Goal: Contribute content: Add original content to the website for others to see

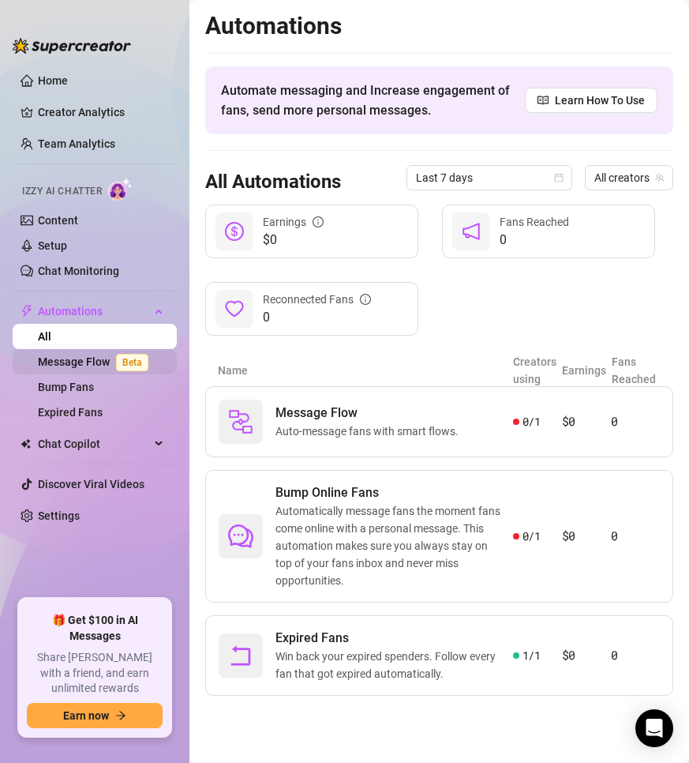
click at [65, 361] on link "Message Flow Beta" at bounding box center [96, 361] width 117 height 13
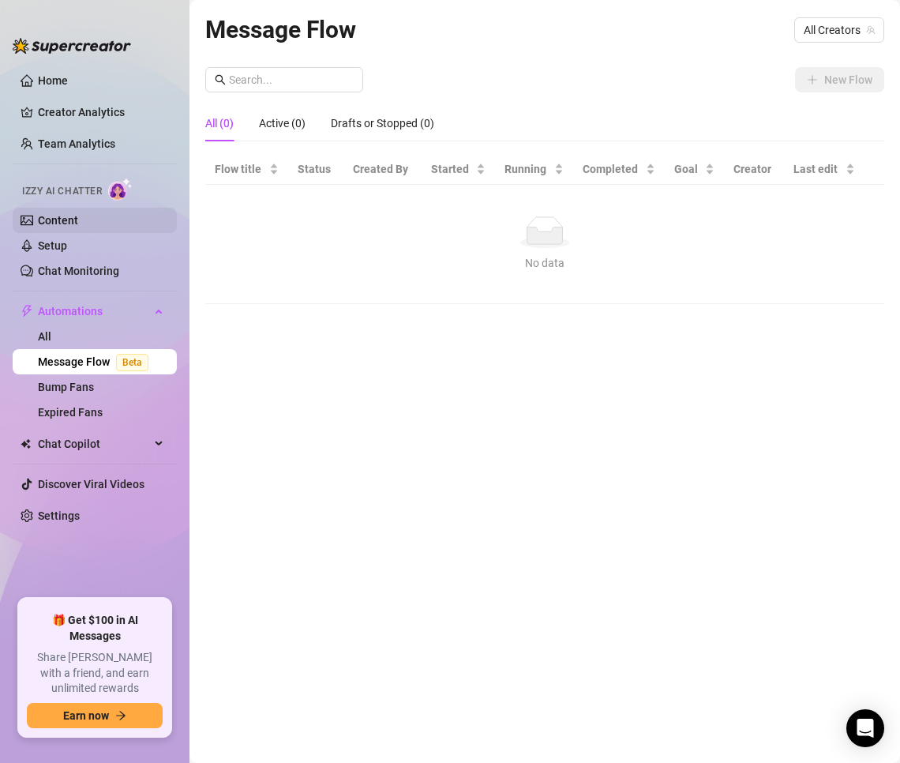
click at [49, 221] on link "Content" at bounding box center [58, 220] width 40 height 13
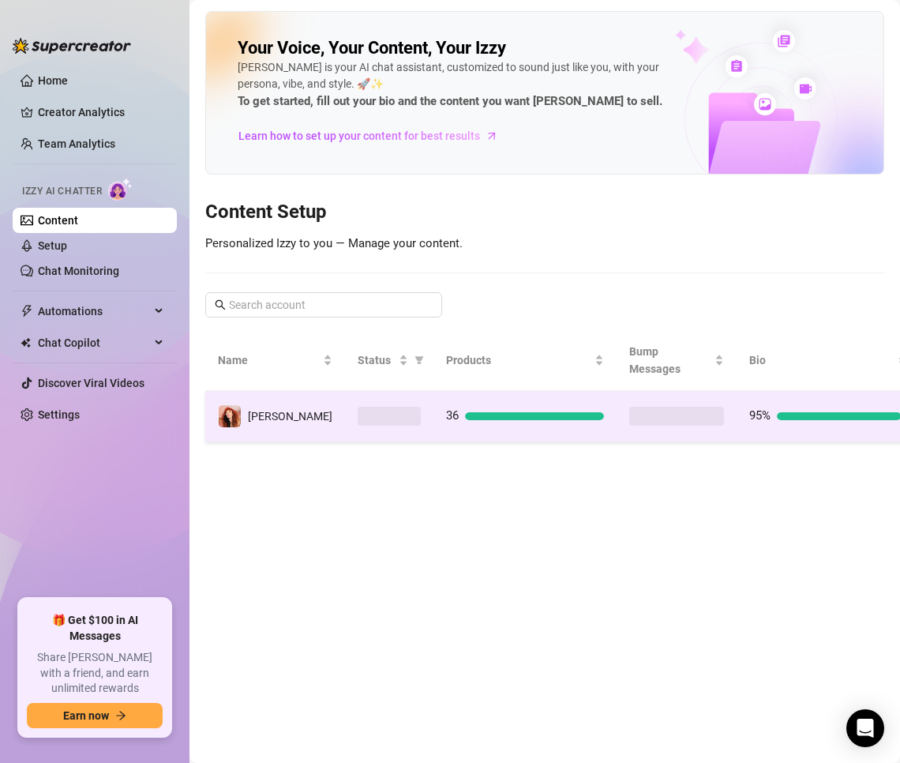
click at [370, 434] on td at bounding box center [389, 416] width 88 height 51
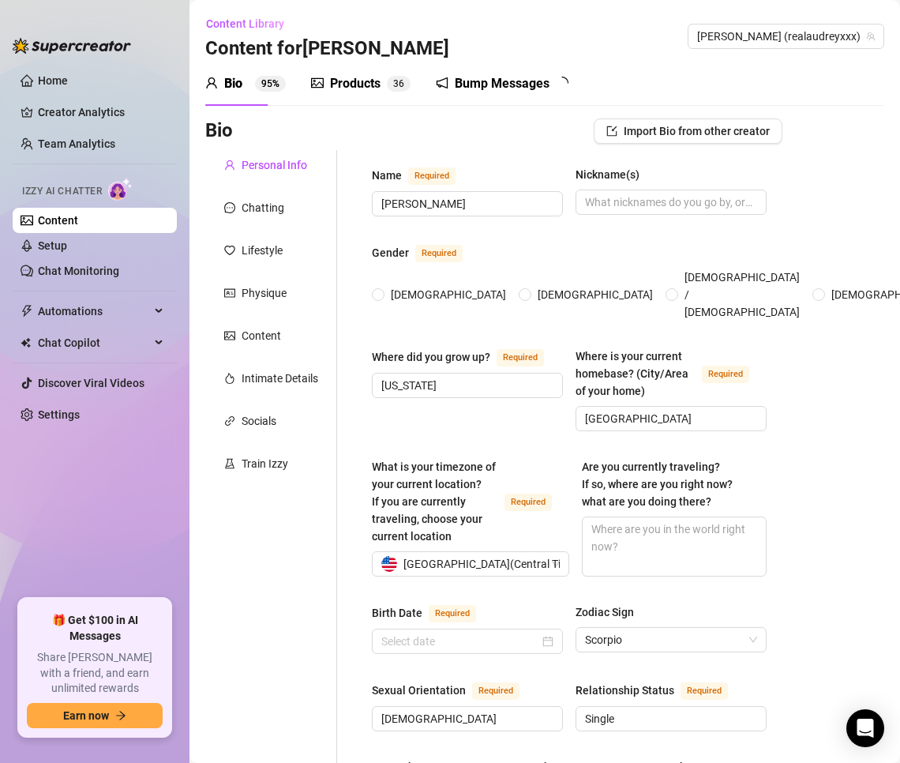
radio input "true"
type input "[DATE]"
click at [483, 82] on div "Bump Messages" at bounding box center [502, 83] width 95 height 19
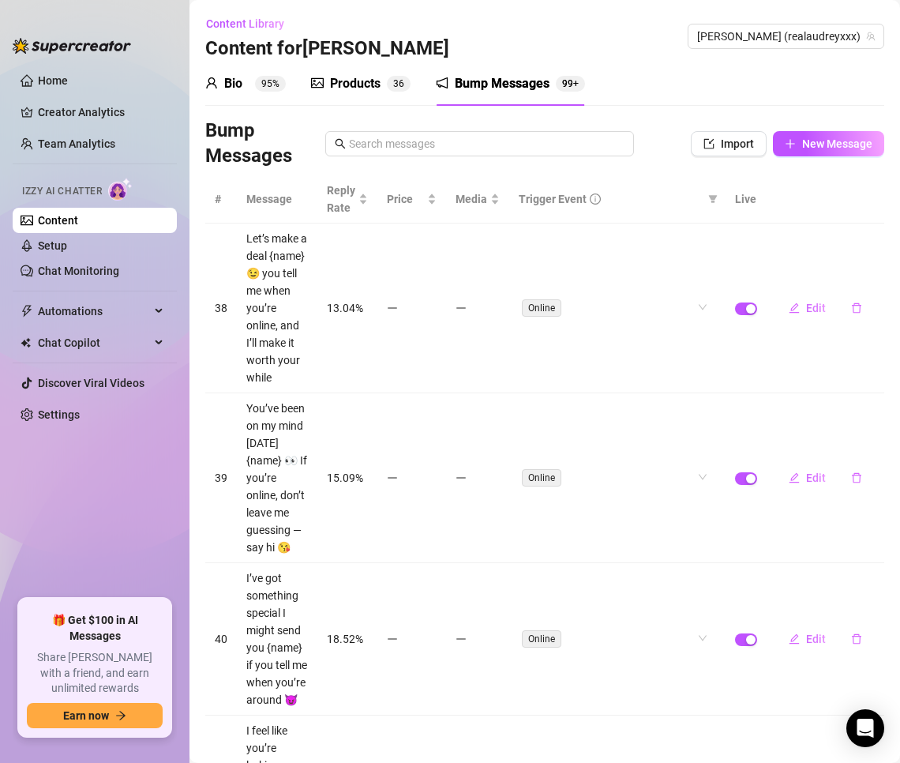
click at [689, 129] on div "Bump Messages Import New Message" at bounding box center [544, 143] width 679 height 51
click at [689, 150] on span "button" at bounding box center [790, 143] width 11 height 13
type textarea "Type your message here..."
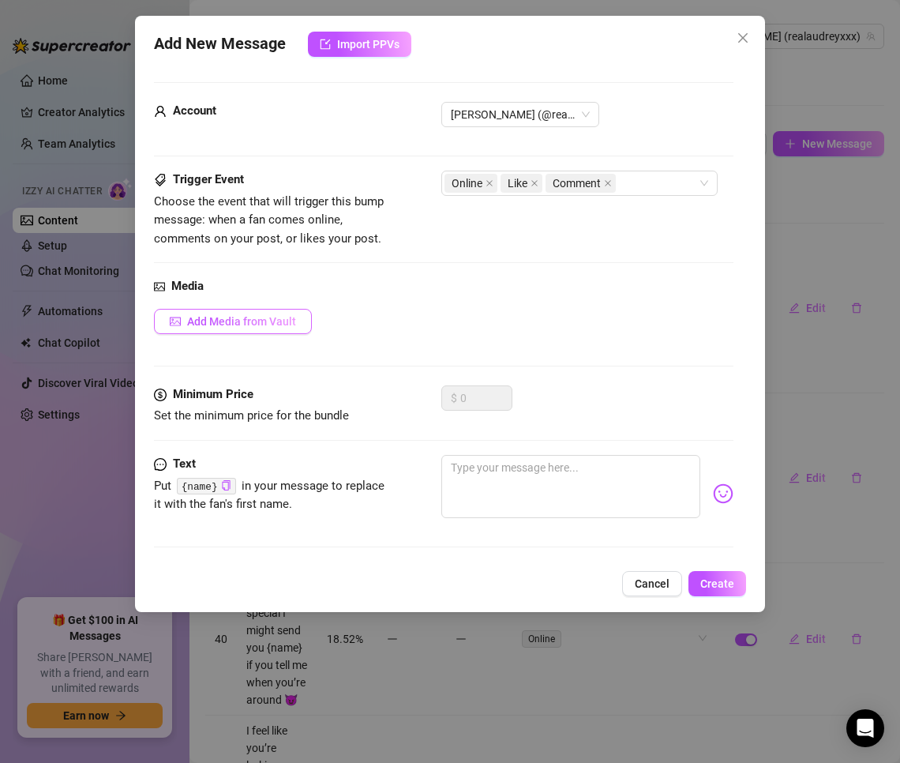
click at [286, 317] on span "Add Media from Vault" at bounding box center [241, 321] width 109 height 13
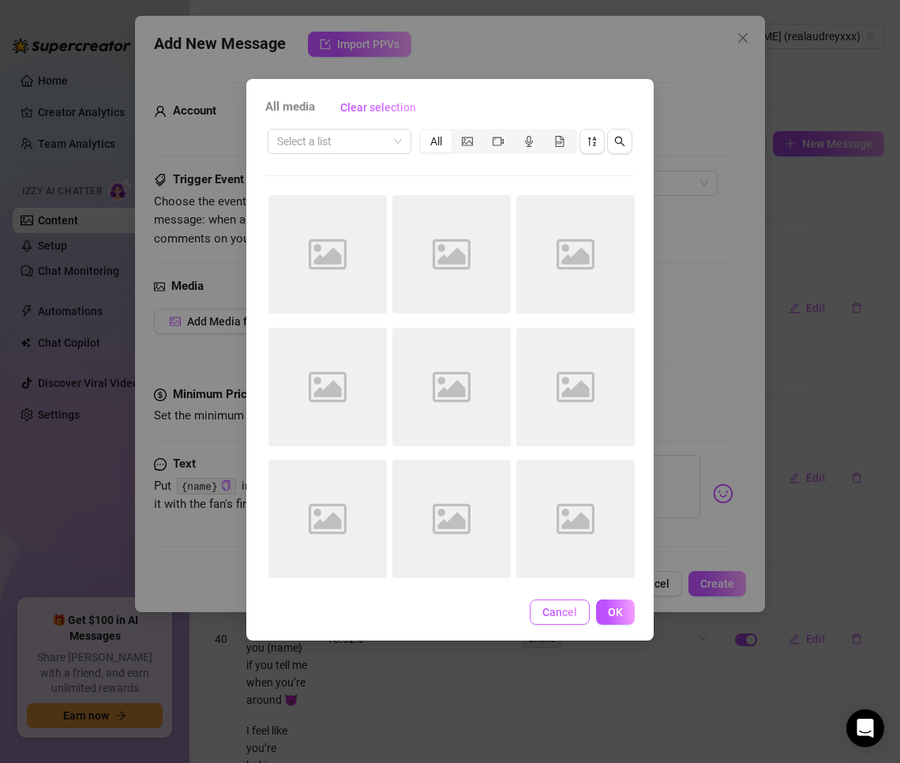
click at [567, 610] on span "Cancel" at bounding box center [560, 612] width 35 height 13
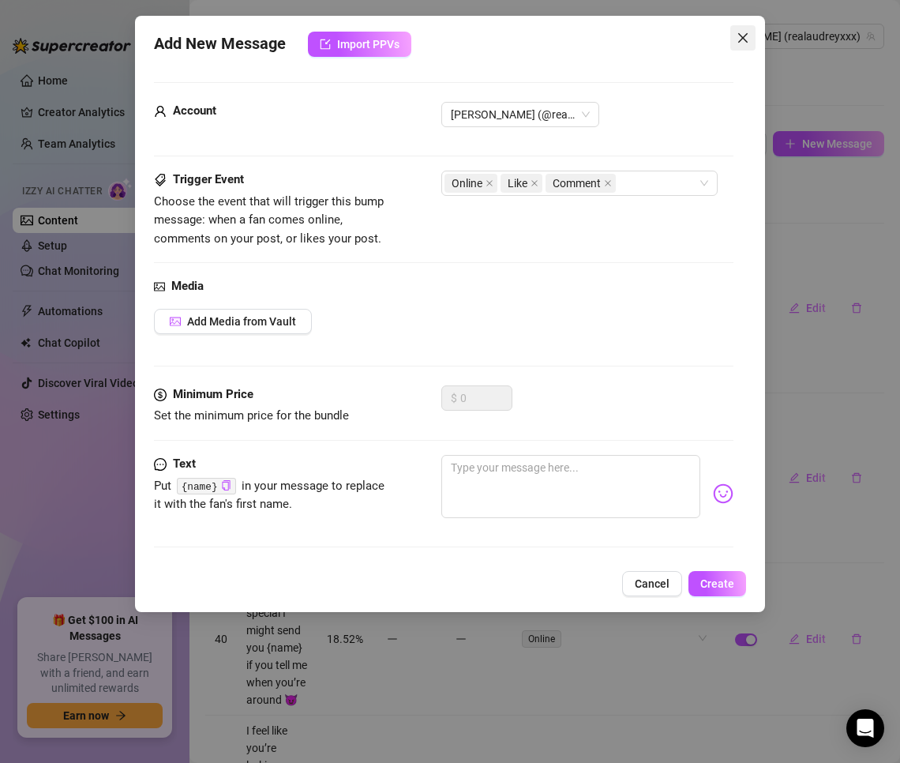
click at [689, 31] on button "Close" at bounding box center [743, 37] width 25 height 25
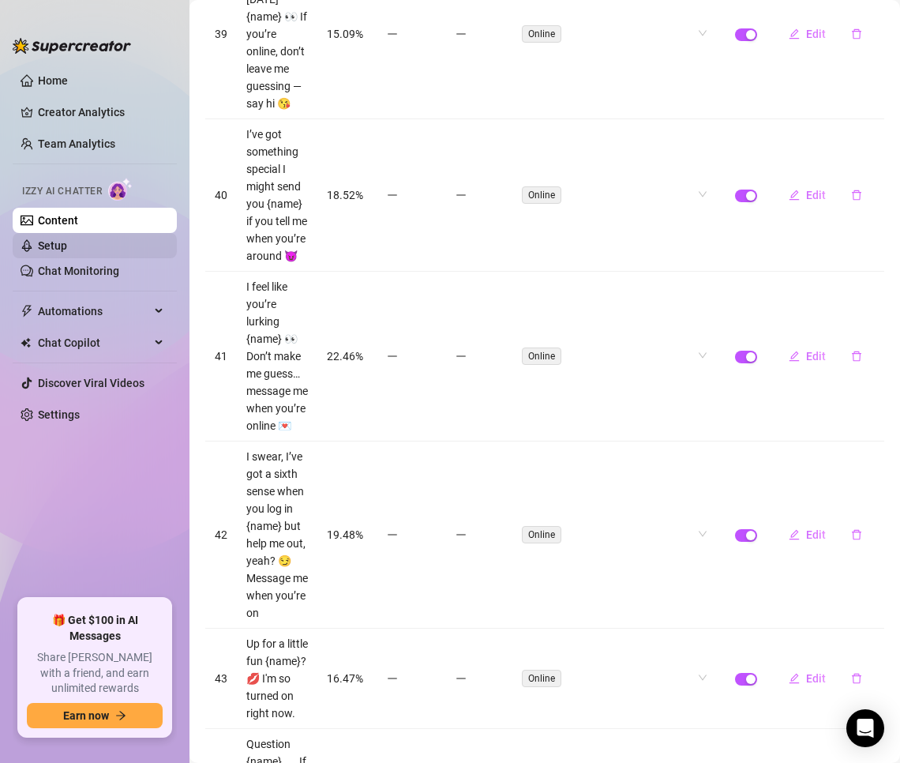
scroll to position [316, 0]
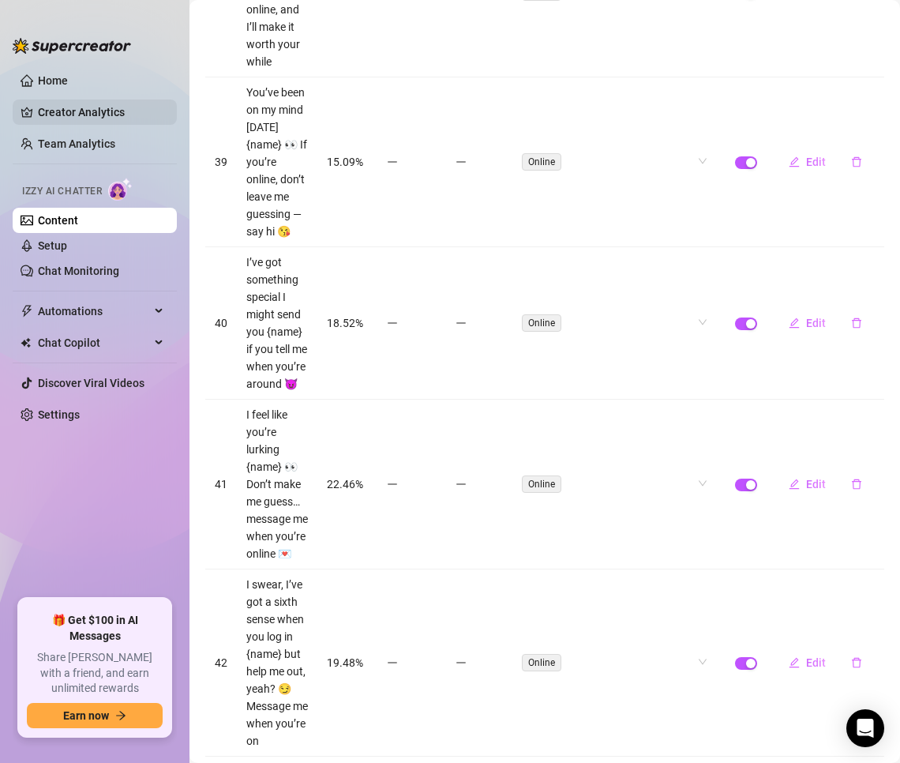
click at [57, 110] on link "Creator Analytics" at bounding box center [101, 112] width 126 height 25
